Goal: Task Accomplishment & Management: Use online tool/utility

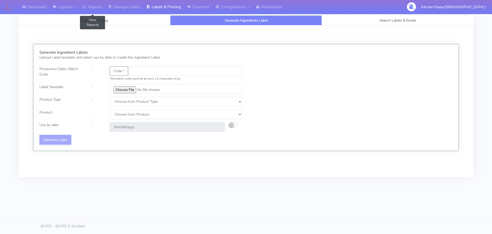
click at [90, 5] on link "Reports" at bounding box center [92, 7] width 25 height 14
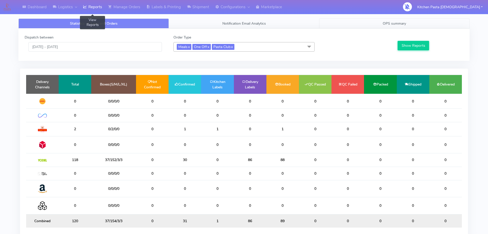
click at [370, 26] on link "OPS summary" at bounding box center [394, 23] width 150 height 10
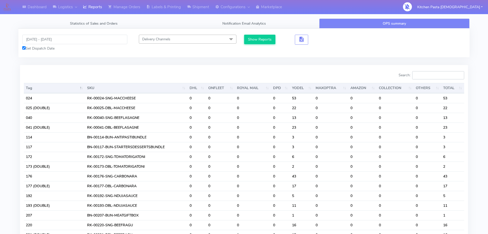
drag, startPoint x: 432, startPoint y: 71, endPoint x: 415, endPoint y: 65, distance: 18.4
click at [432, 73] on input "Search:" at bounding box center [438, 75] width 52 height 8
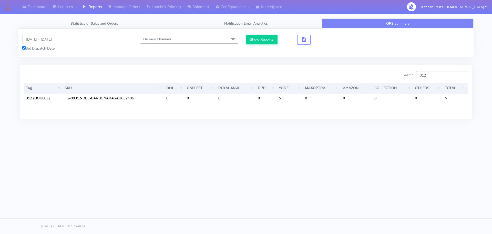
type input "312"
click at [111, 42] on input "[DATE] - [DATE]" at bounding box center [75, 39] width 106 height 9
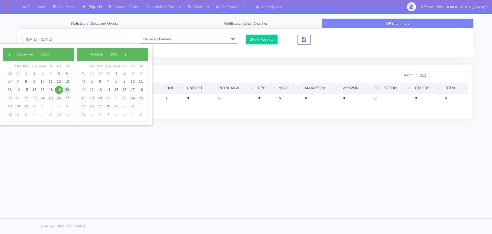
click at [67, 93] on span "20" at bounding box center [67, 90] width 8 height 8
drag, startPoint x: 14, startPoint y: 98, endPoint x: 17, endPoint y: 99, distance: 3.2
click at [17, 99] on span "21" at bounding box center [18, 98] width 8 height 8
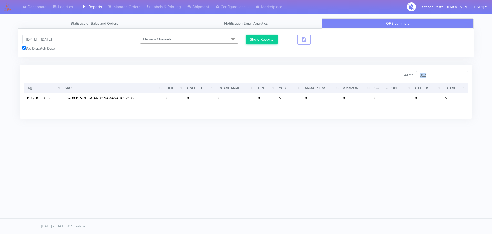
click at [17, 99] on div "Statistics of Sales and Orders Notification Email Analytics OPS summary Dispatc…" at bounding box center [246, 75] width 463 height 115
click at [307, 39] on button "button" at bounding box center [303, 40] width 13 height 10
click at [114, 40] on input "[DATE] - [DATE]" at bounding box center [75, 39] width 106 height 9
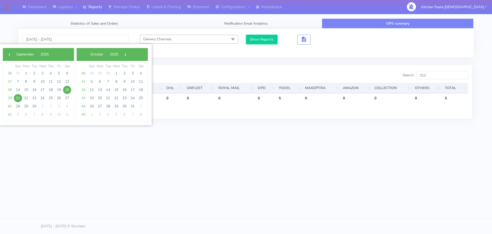
click at [17, 97] on span "21" at bounding box center [18, 98] width 8 height 8
type input "[DATE] - [DATE]"
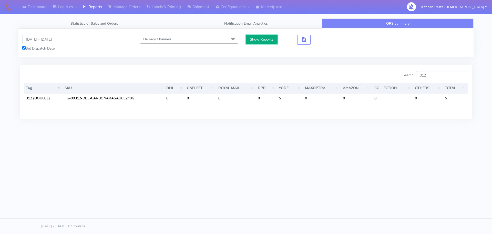
click at [250, 38] on button "Show Reports" at bounding box center [262, 39] width 32 height 9
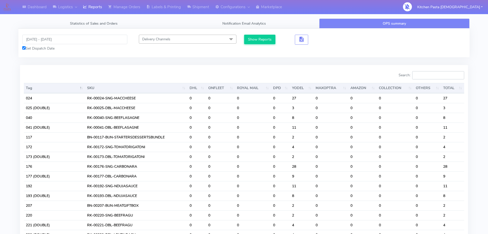
click at [423, 76] on input "Search:" at bounding box center [438, 75] width 52 height 8
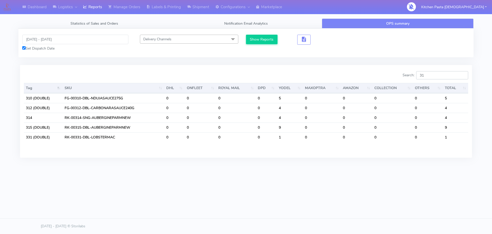
type input "3"
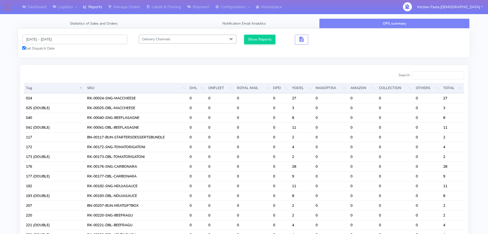
drag, startPoint x: 82, startPoint y: 39, endPoint x: 79, endPoint y: 44, distance: 5.9
click at [83, 39] on input "[DATE] - [DATE]" at bounding box center [74, 39] width 105 height 9
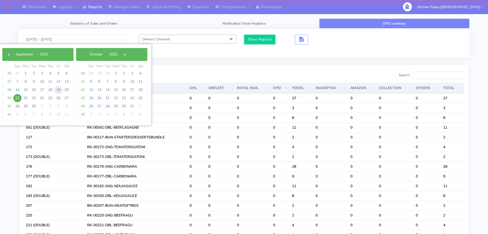
click at [57, 92] on span "19" at bounding box center [58, 90] width 8 height 8
type input "[DATE] - [DATE]"
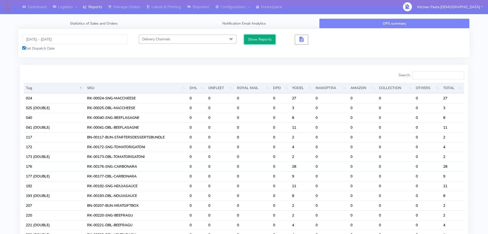
click at [268, 40] on button "Show Reports" at bounding box center [260, 39] width 32 height 9
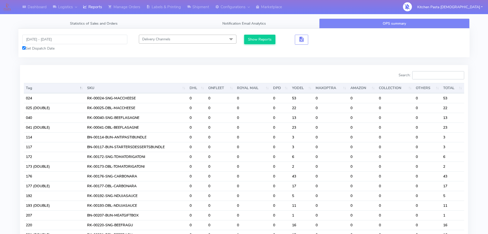
click at [422, 77] on input "Search:" at bounding box center [438, 75] width 52 height 8
click at [423, 77] on input "Search:" at bounding box center [438, 75] width 52 height 8
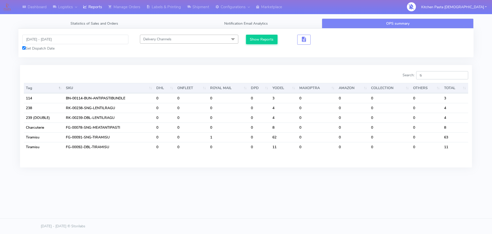
type input "t"
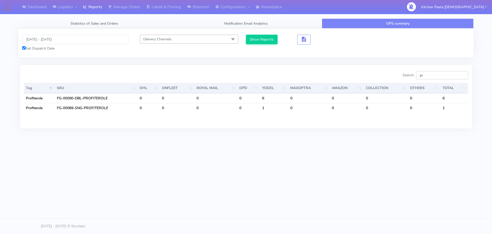
type input "p"
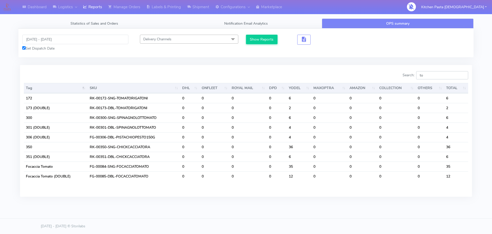
type input "t"
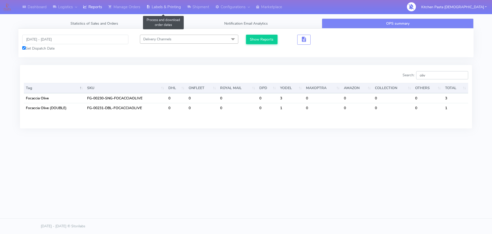
type input "oliv"
drag, startPoint x: 181, startPoint y: 7, endPoint x: 180, endPoint y: 14, distance: 7.1
click at [181, 7] on link "Labels & Printing" at bounding box center [163, 7] width 41 height 14
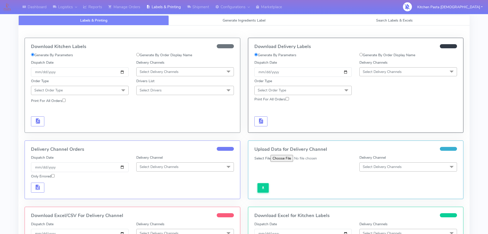
select select
click at [223, 21] on span "Generate Ingredients Label" at bounding box center [244, 20] width 43 height 5
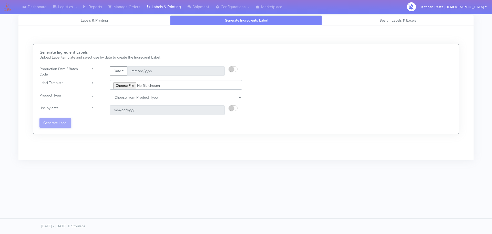
click at [117, 87] on input "file" at bounding box center [176, 84] width 133 height 9
type input "C:\fakepath\Classic Tiramisu V1.jpg"
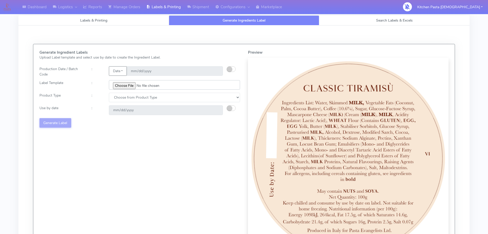
click at [124, 85] on input "file" at bounding box center [174, 84] width 131 height 9
drag, startPoint x: 158, startPoint y: 99, endPoint x: 155, endPoint y: 102, distance: 4.0
click at [158, 99] on select "Choose from Product Type ECOM ERETAIL CIRCULAR CIRC_DESERTS LASAGNE" at bounding box center [174, 97] width 131 height 9
select select "3"
click at [109, 93] on select "Choose from Product Type ECOM ERETAIL CIRCULAR CIRC_DESERTS LASAGNE" at bounding box center [174, 97] width 131 height 9
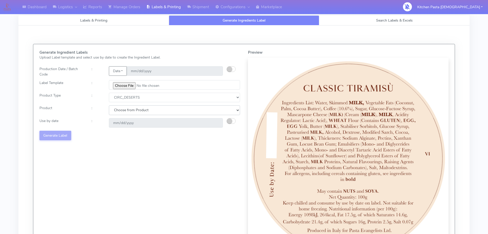
drag, startPoint x: 139, startPoint y: 107, endPoint x: 141, endPoint y: 115, distance: 7.6
click at [139, 107] on select "Choose from Product CLASSIC_TIRAMISU CREMA_AMARENA PROFITEROLES" at bounding box center [174, 109] width 131 height 9
select select "2"
click at [109, 105] on select "Choose from Product CLASSIC_TIRAMISU CREMA_AMARENA PROFITEROLES" at bounding box center [174, 109] width 131 height 9
type input "[DATE]"
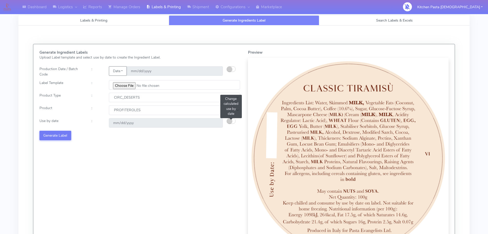
click at [234, 123] on button "button" at bounding box center [231, 121] width 9 height 6
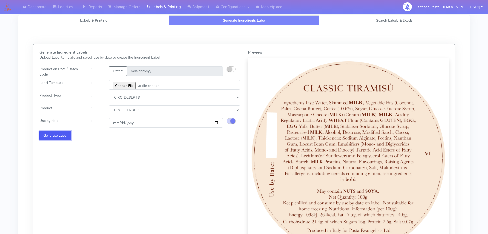
click at [49, 134] on button "Generate Label" at bounding box center [55, 134] width 32 height 9
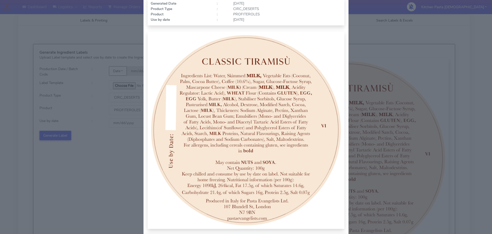
scroll to position [53, 0]
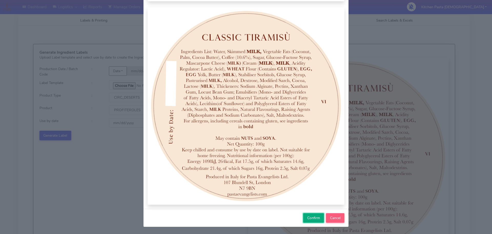
click at [305, 216] on button "Confirm" at bounding box center [313, 217] width 21 height 9
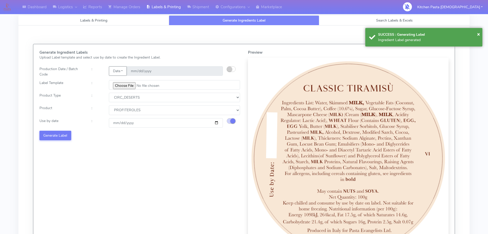
select select
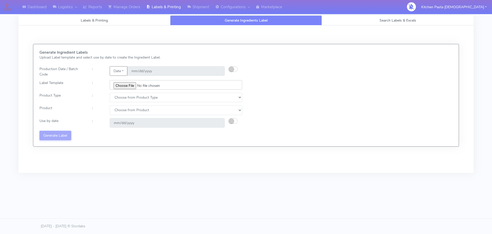
click at [130, 86] on input "file" at bounding box center [176, 84] width 133 height 9
type input "C:\fakepath\Profiteroles V1.jpg"
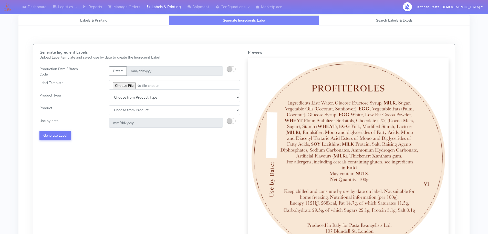
click at [148, 96] on select "Choose from Product Type ECOM ERETAIL CIRCULAR CIRC_DESERTS LASAGNE" at bounding box center [174, 97] width 131 height 9
select select "3"
click at [109, 93] on select "Choose from Product Type ECOM ERETAIL CIRCULAR CIRC_DESERTS LASAGNE" at bounding box center [174, 97] width 131 height 9
drag, startPoint x: 143, startPoint y: 110, endPoint x: 139, endPoint y: 114, distance: 5.4
click at [143, 110] on select "Choose from Product CLASSIC_TIRAMISU CREMA_AMARENA PROFITEROLES" at bounding box center [174, 109] width 131 height 9
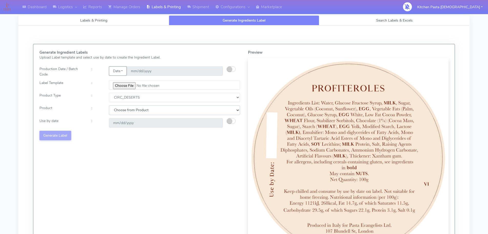
select select "2"
click at [109, 105] on select "Choose from Product CLASSIC_TIRAMISU CREMA_AMARENA PROFITEROLES" at bounding box center [174, 109] width 131 height 9
type input "[DATE]"
click at [234, 120] on button "button" at bounding box center [231, 121] width 9 height 6
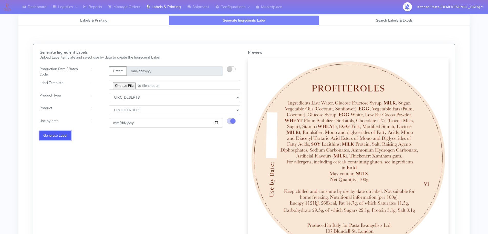
click at [68, 137] on button "Generate Label" at bounding box center [55, 134] width 32 height 9
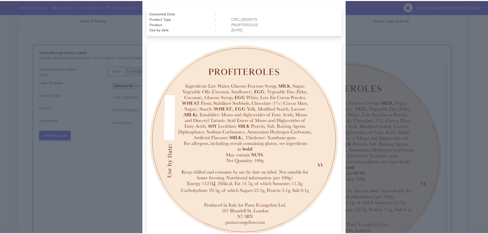
scroll to position [51, 0]
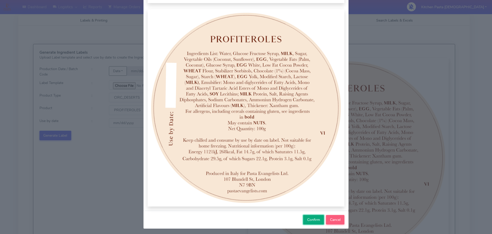
click at [307, 220] on span "Confirm" at bounding box center [313, 219] width 13 height 5
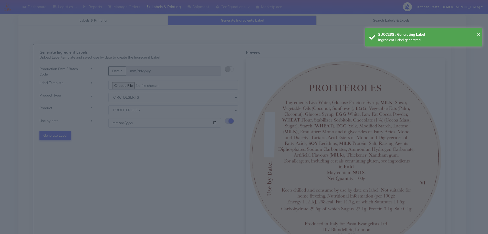
select select
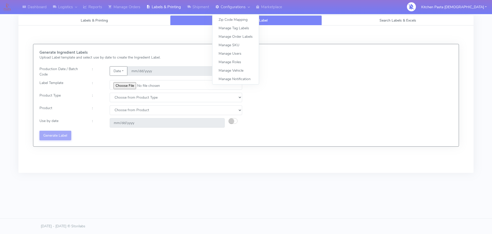
click at [222, 5] on link "Configurations" at bounding box center [232, 7] width 41 height 14
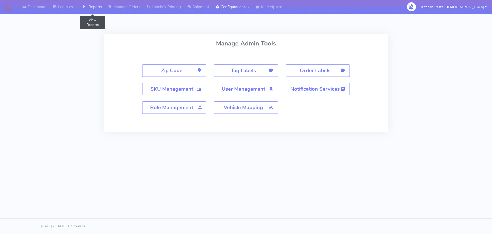
click at [98, 6] on link "Reports" at bounding box center [92, 7] width 25 height 14
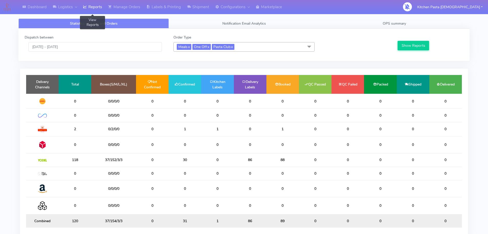
drag, startPoint x: 254, startPoint y: 47, endPoint x: 250, endPoint y: 51, distance: 5.1
click at [254, 47] on span "Meals x One Off x Pasta Club x" at bounding box center [244, 46] width 141 height 9
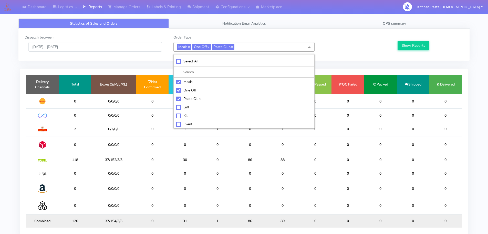
drag, startPoint x: 188, startPoint y: 79, endPoint x: 189, endPoint y: 87, distance: 8.7
click at [188, 79] on li "Meals" at bounding box center [244, 81] width 141 height 8
checkbox input "false"
click at [193, 91] on div "One Off" at bounding box center [244, 89] width 136 height 5
checkbox input "false"
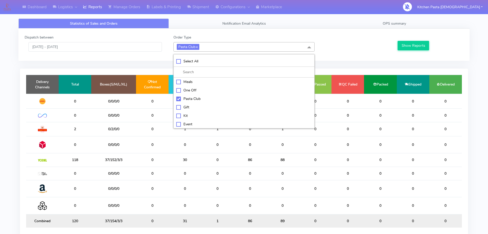
click at [197, 100] on div "Pasta Club" at bounding box center [244, 98] width 136 height 5
checkbox input "false"
click at [192, 113] on div "Kit" at bounding box center [244, 114] width 136 height 5
drag, startPoint x: 405, startPoint y: 46, endPoint x: 404, endPoint y: 49, distance: 3.1
click at [405, 46] on button "Show Reports" at bounding box center [414, 45] width 32 height 9
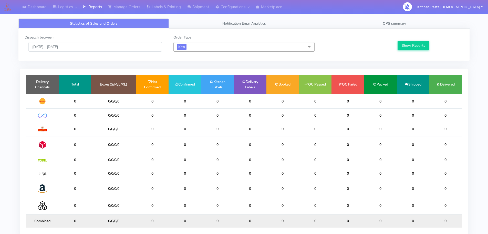
click at [199, 44] on span "Kit x" at bounding box center [244, 46] width 141 height 9
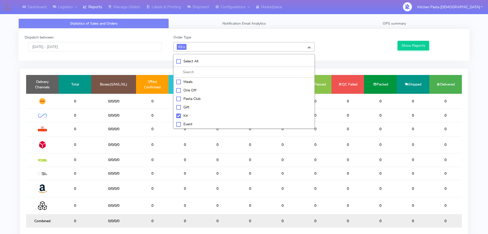
click at [186, 113] on div "Kit" at bounding box center [244, 115] width 136 height 5
checkbox input "false"
click at [193, 122] on div "ATAVI" at bounding box center [244, 122] width 136 height 5
checkbox input "true"
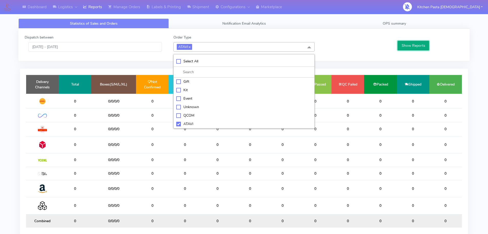
click at [408, 47] on button "Show Reports" at bounding box center [414, 45] width 32 height 9
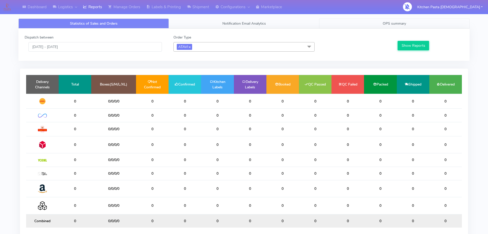
click at [375, 19] on link "OPS summary" at bounding box center [394, 23] width 150 height 10
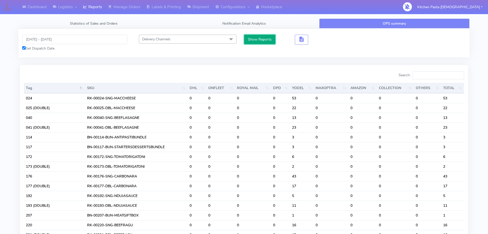
click at [258, 39] on button "Show Reports" at bounding box center [260, 39] width 32 height 9
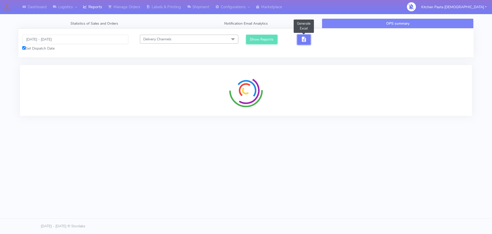
click at [304, 39] on span "button" at bounding box center [304, 40] width 6 height 5
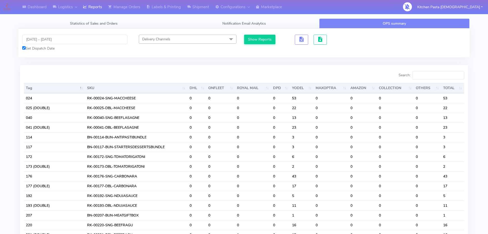
click at [327, 41] on div at bounding box center [319, 40] width 19 height 10
click at [323, 41] on span "button" at bounding box center [320, 40] width 6 height 5
